Goal: Task Accomplishment & Management: Manage account settings

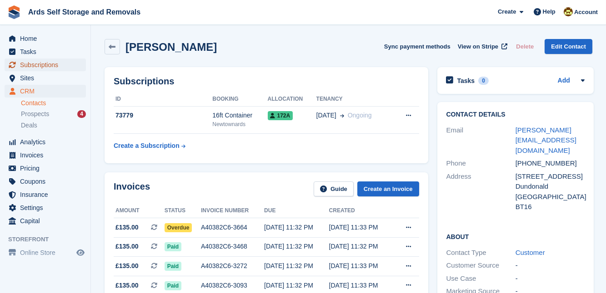
click at [37, 64] on span "Subscriptions" at bounding box center [47, 65] width 55 height 13
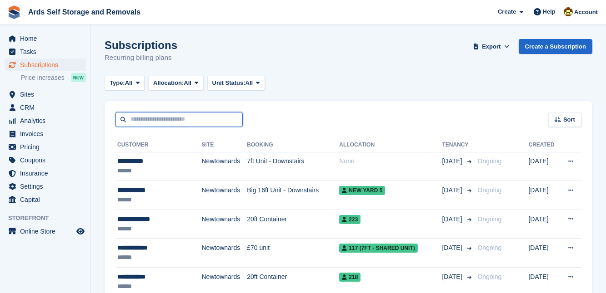
click at [133, 119] on input "text" at bounding box center [178, 119] width 127 height 15
type input "******"
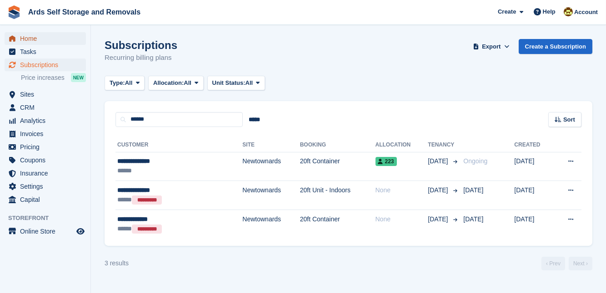
click at [27, 38] on span "Home" at bounding box center [47, 38] width 55 height 13
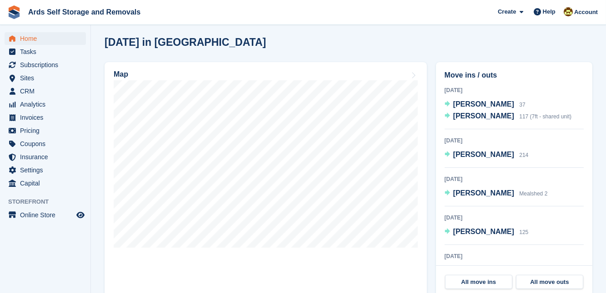
scroll to position [248, 0]
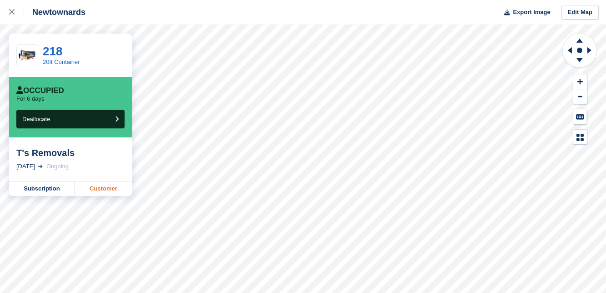
click at [99, 189] on link "Customer" at bounding box center [103, 189] width 57 height 15
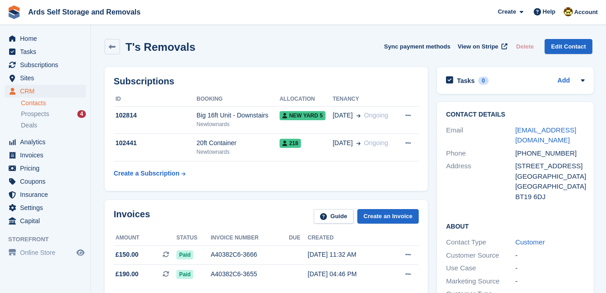
click at [430, 191] on div "Subscriptions ID Booking Allocation Tenancy 102814 Big 16ft Unit - Downstairs […" at bounding box center [266, 129] width 332 height 133
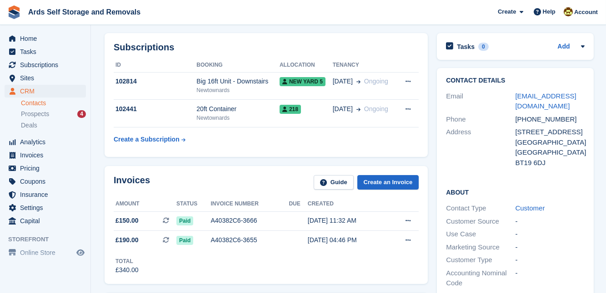
scroll to position [16, 0]
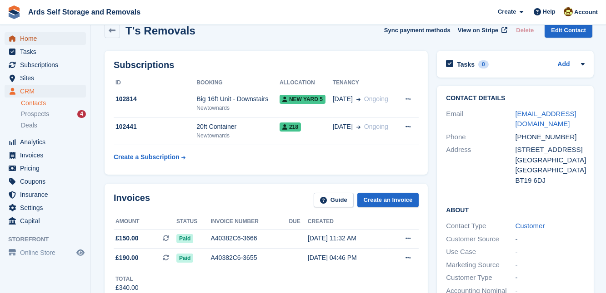
click at [33, 36] on span "Home" at bounding box center [47, 38] width 55 height 13
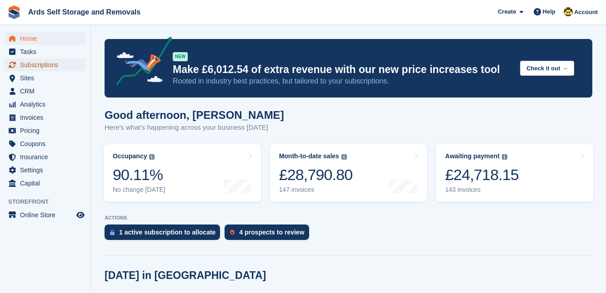
click at [43, 63] on span "Subscriptions" at bounding box center [47, 65] width 55 height 13
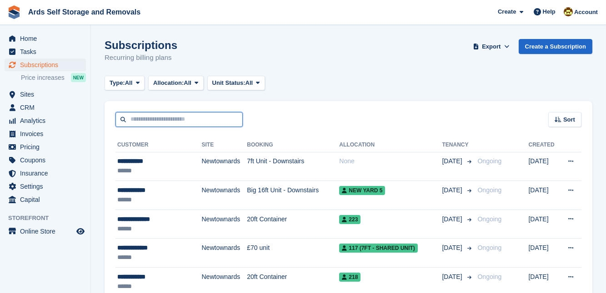
click at [130, 117] on input "text" at bounding box center [178, 119] width 127 height 15
type input "***"
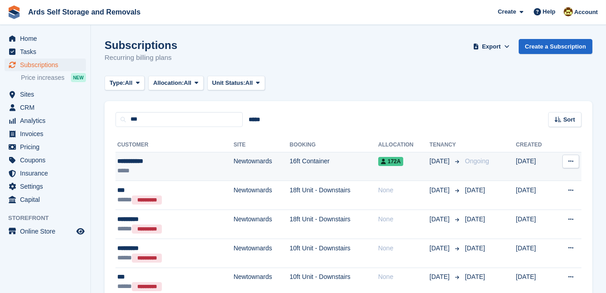
click at [233, 164] on td "Newtownards" at bounding box center [261, 166] width 56 height 29
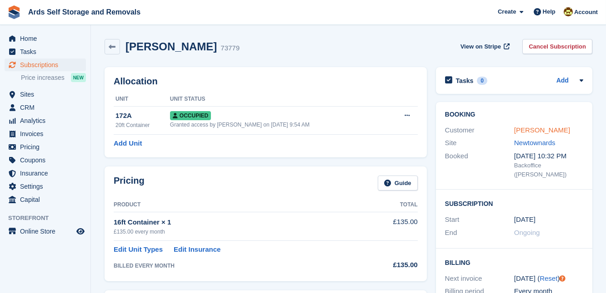
click at [529, 130] on link "Jim Kennedy" at bounding box center [542, 130] width 56 height 8
click at [47, 66] on span "Subscriptions" at bounding box center [47, 65] width 55 height 13
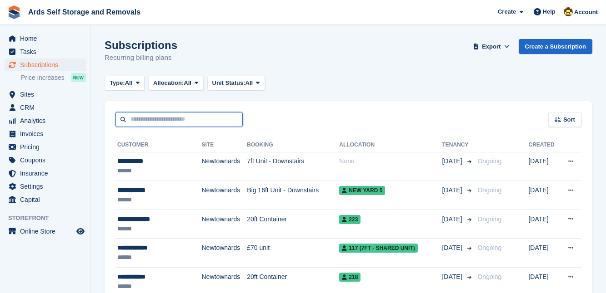
click at [134, 120] on input "text" at bounding box center [178, 119] width 127 height 15
type input "******"
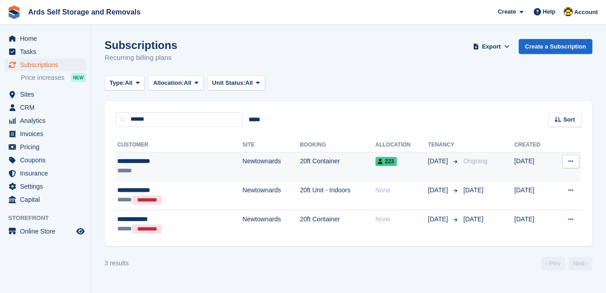
drag, startPoint x: 230, startPoint y: 160, endPoint x: 384, endPoint y: 155, distance: 154.5
drag, startPoint x: 384, startPoint y: 155, endPoint x: 364, endPoint y: 163, distance: 21.9
drag, startPoint x: 364, startPoint y: 163, endPoint x: 261, endPoint y: 166, distance: 103.2
click at [261, 166] on td "Newtownards" at bounding box center [270, 166] width 57 height 29
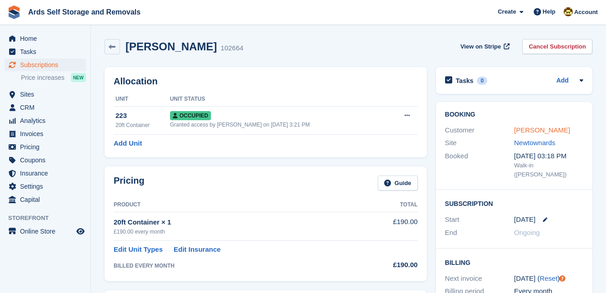
click at [541, 129] on link "Michael Spence" at bounding box center [542, 130] width 56 height 8
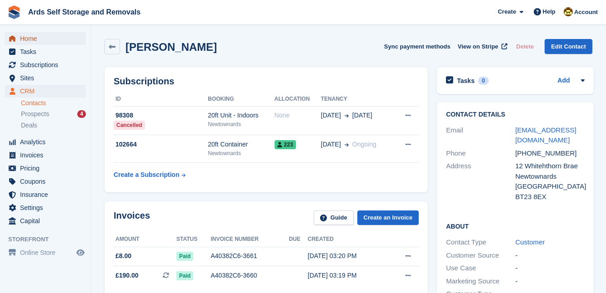
click at [27, 39] on span "Home" at bounding box center [47, 38] width 55 height 13
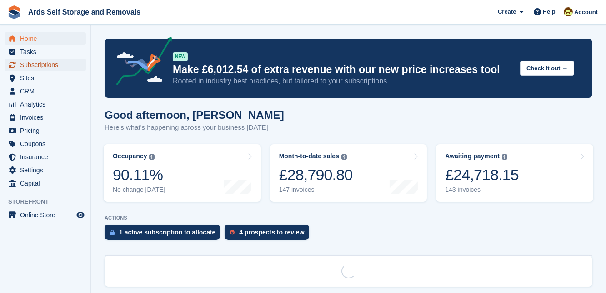
click at [34, 65] on span "Subscriptions" at bounding box center [47, 65] width 55 height 13
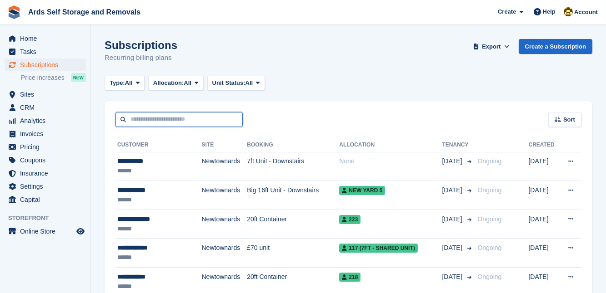
click at [144, 119] on input "text" at bounding box center [178, 119] width 127 height 15
type input "********"
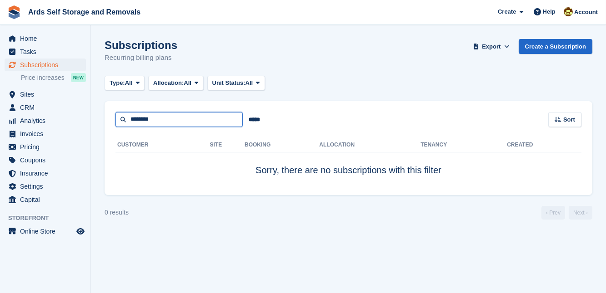
drag, startPoint x: 130, startPoint y: 119, endPoint x: 166, endPoint y: 123, distance: 36.5
click at [166, 123] on input "********" at bounding box center [178, 119] width 127 height 15
type input "*****"
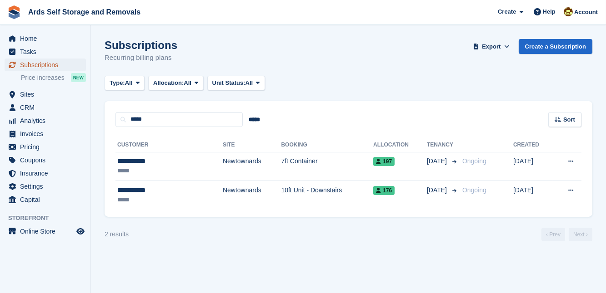
click at [44, 65] on span "Subscriptions" at bounding box center [47, 65] width 55 height 13
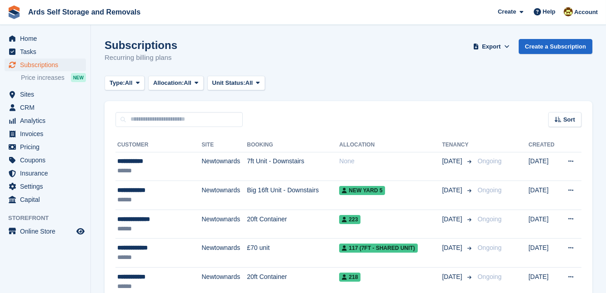
click at [29, 38] on span "Home" at bounding box center [47, 38] width 55 height 13
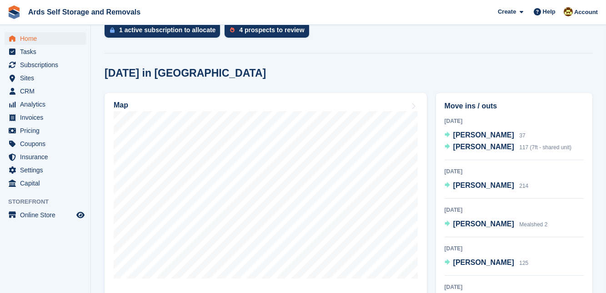
scroll to position [214, 0]
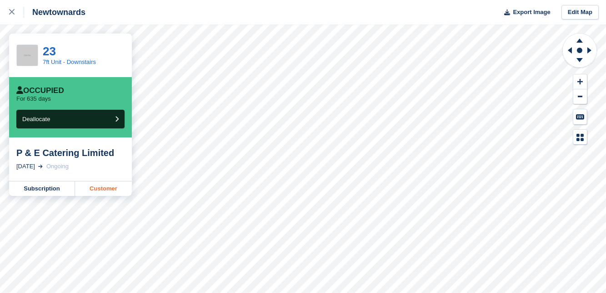
click at [101, 189] on link "Customer" at bounding box center [103, 189] width 57 height 15
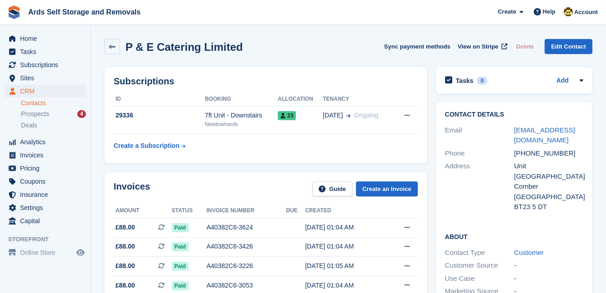
click at [430, 246] on div "Invoices Guide Create an Invoice Amount Status Invoice number Due Created £88.0…" at bounding box center [265, 260] width 331 height 185
click at [261, 171] on div "Invoices Guide Create an Invoice Amount Status Invoice number Due Created £88.0…" at bounding box center [265, 260] width 331 height 185
click at [432, 211] on div "Contact Details Email petemccleery@gmail.com Phone +447734380726 Address Unit 2…" at bounding box center [513, 265] width 165 height 335
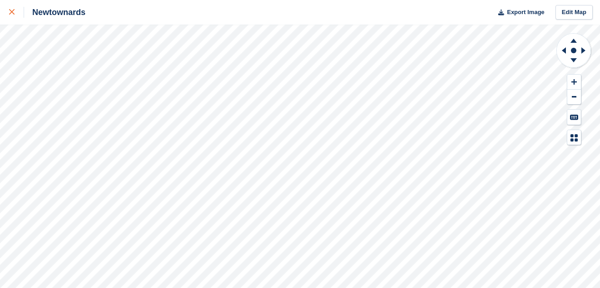
click at [12, 8] on div at bounding box center [16, 12] width 15 height 11
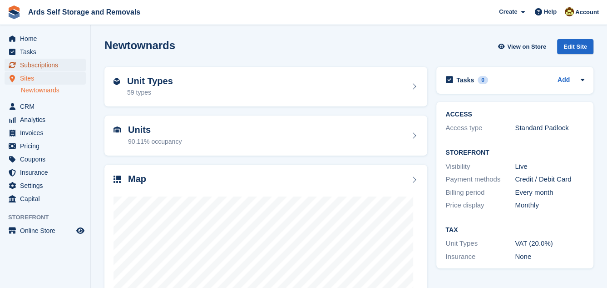
click at [53, 62] on span "Subscriptions" at bounding box center [47, 65] width 55 height 13
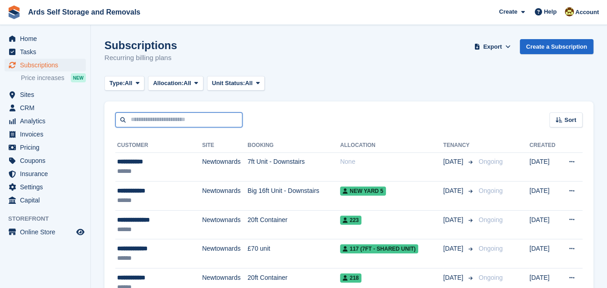
click at [141, 120] on input "text" at bounding box center [178, 119] width 127 height 15
type input "*********"
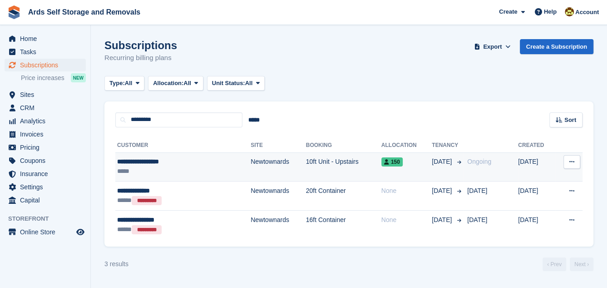
click at [251, 162] on td "Newtownards" at bounding box center [278, 166] width 55 height 29
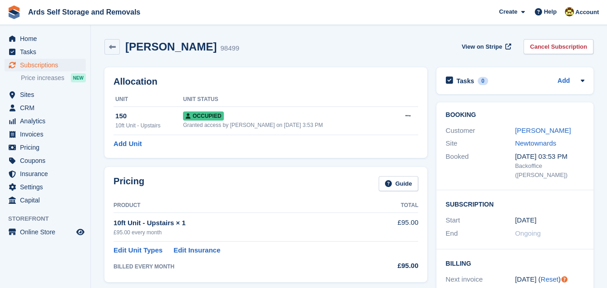
click at [429, 153] on div "Allocation Unit Unit Status 150 10ft Unit - Upstairs Occupied Granted access by…" at bounding box center [266, 112] width 332 height 99
click at [426, 193] on div "Pricing Guide Product Total 10ft Unit - Upstairs × 1 £95.00 every month £95.00 …" at bounding box center [265, 224] width 323 height 114
click at [523, 129] on link "[PERSON_NAME]" at bounding box center [543, 130] width 56 height 8
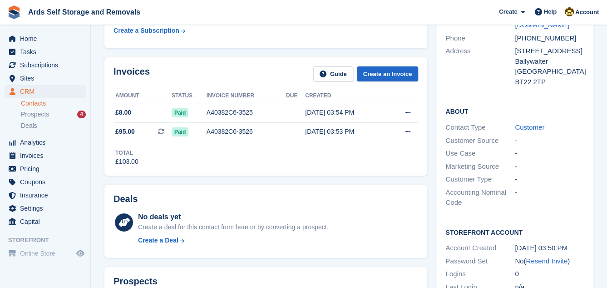
scroll to position [99, 0]
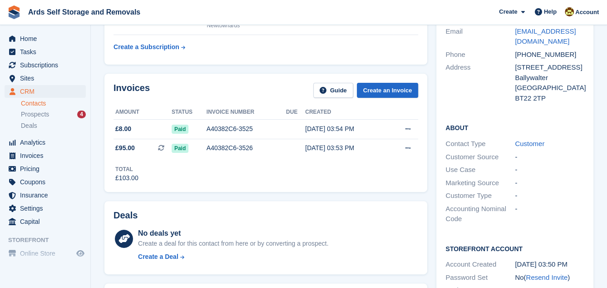
click at [94, 123] on section "[PERSON_NAME] Sync payment methods View on Stripe Delete Edit Contact Subscript…" at bounding box center [349, 266] width 517 height 731
